Goal: Navigation & Orientation: Find specific page/section

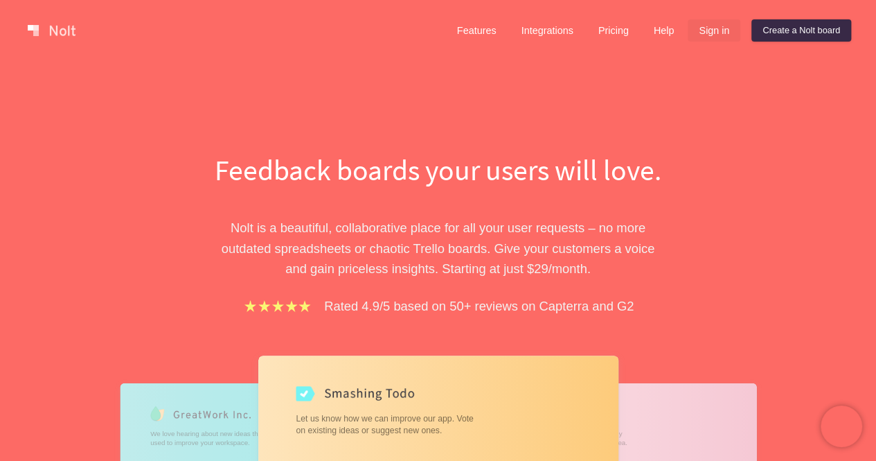
click at [712, 30] on link "Sign in" at bounding box center [714, 30] width 53 height 22
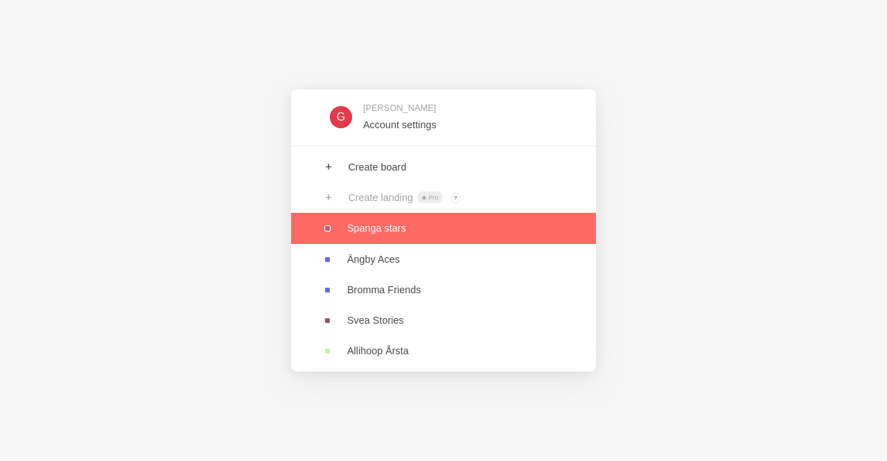
click at [413, 235] on link at bounding box center [443, 228] width 305 height 30
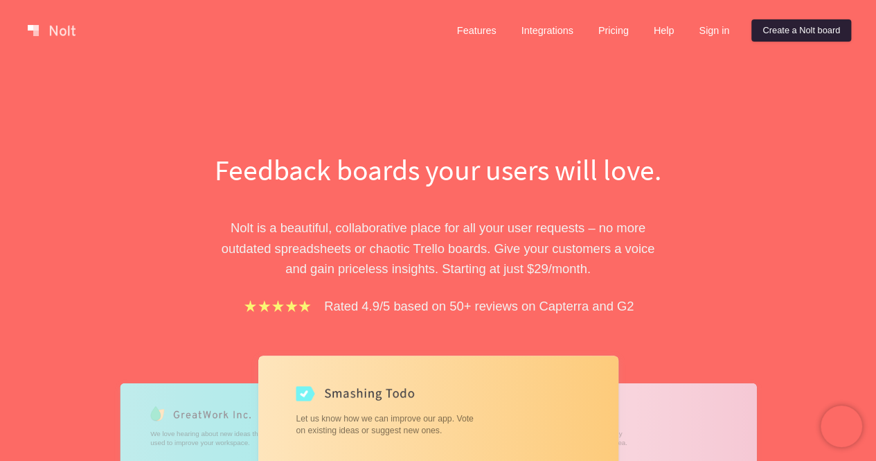
click at [786, 28] on link "Create a Nolt board" at bounding box center [802, 30] width 100 height 22
click at [714, 33] on link "Sign in" at bounding box center [714, 30] width 53 height 22
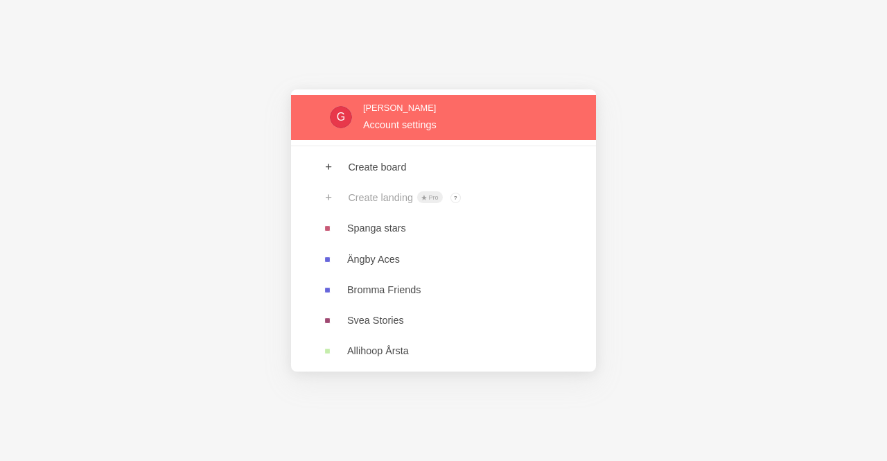
click at [434, 118] on link at bounding box center [443, 117] width 305 height 45
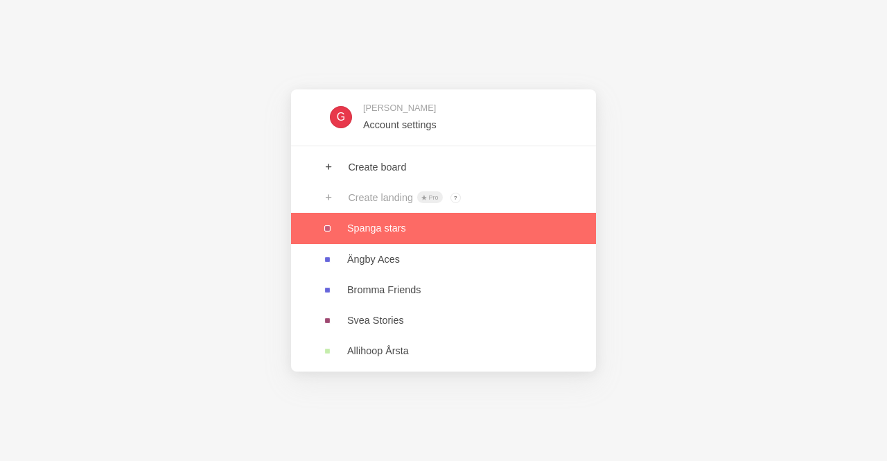
click at [417, 233] on link at bounding box center [443, 228] width 305 height 30
